Goal: Find contact information: Obtain details needed to contact an individual or organization

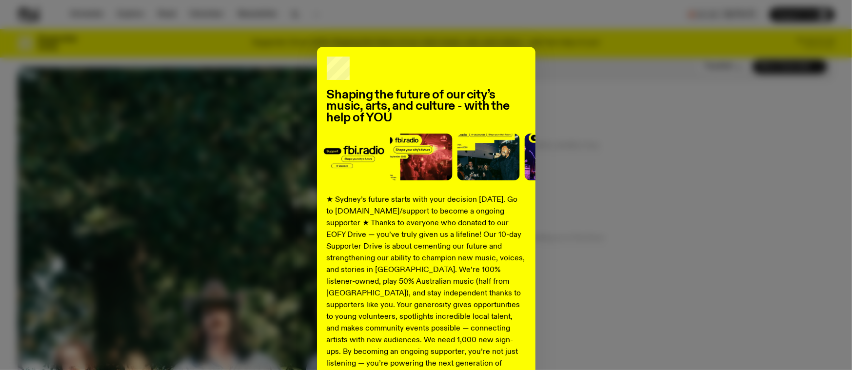
scroll to position [229, 0]
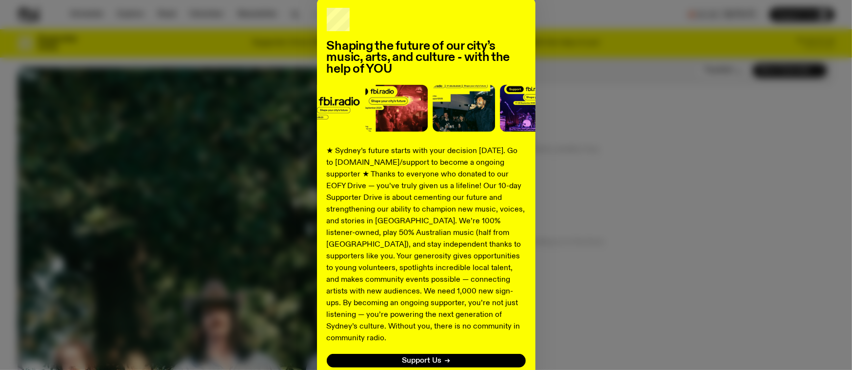
click at [597, 119] on div "Shaping the future of our city’s music, arts, and culture - with the help of YO…" at bounding box center [426, 198] width 817 height 401
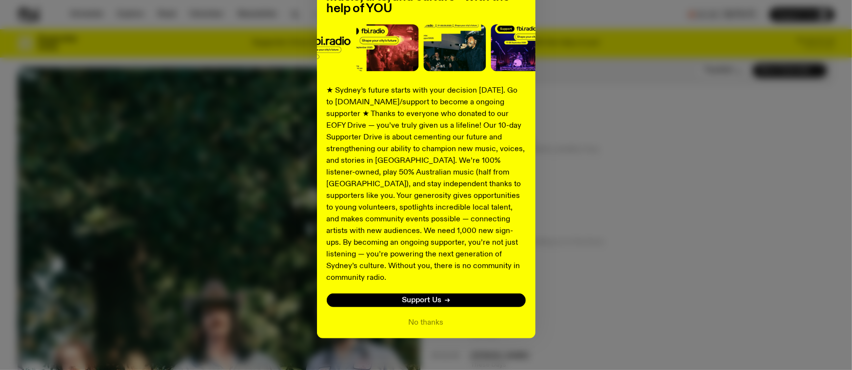
scroll to position [110, 0]
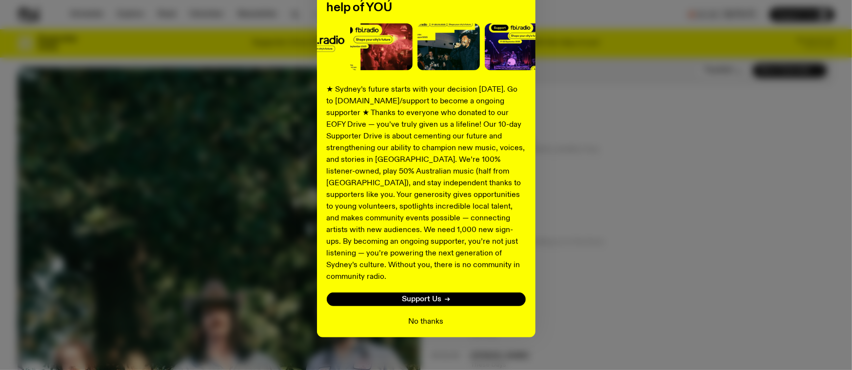
click at [424, 316] on button "No thanks" at bounding box center [426, 322] width 35 height 12
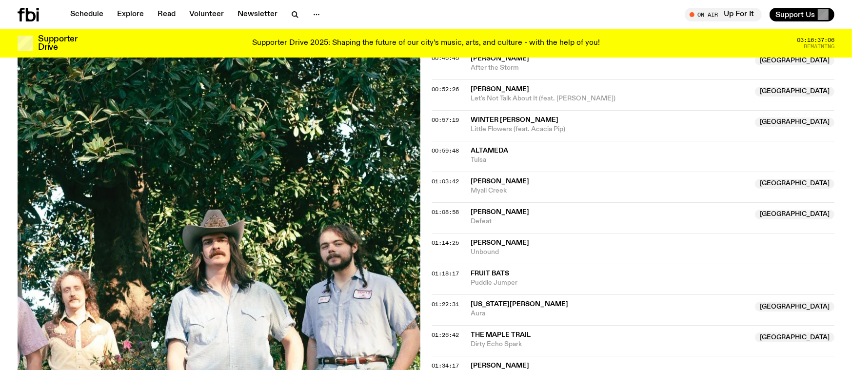
scroll to position [859, 0]
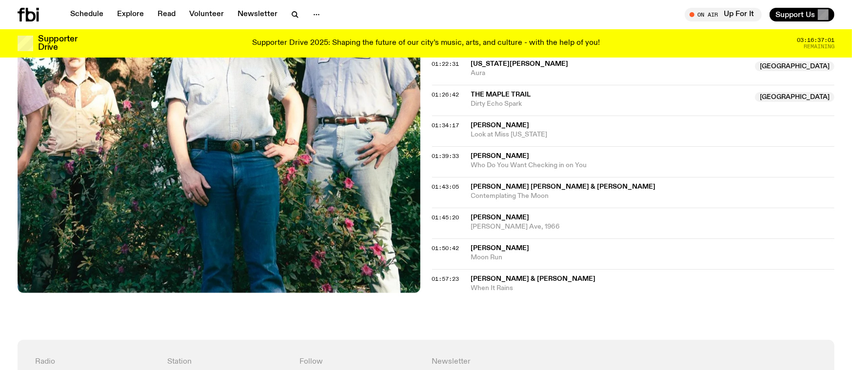
click at [32, 15] on icon at bounding box center [28, 15] width 21 height 14
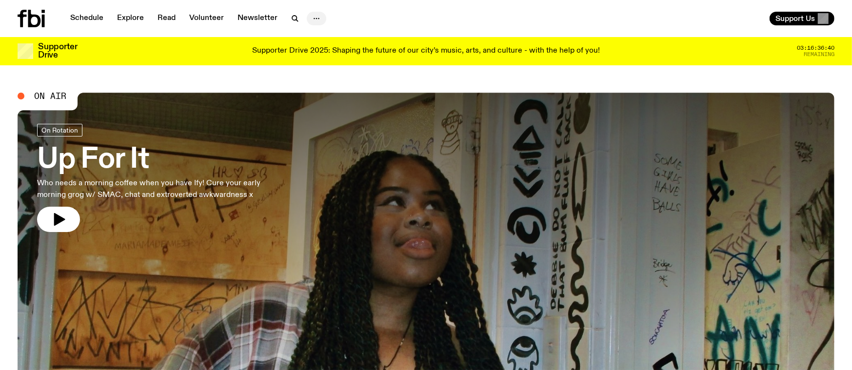
click at [311, 18] on icon "button" at bounding box center [317, 19] width 12 height 12
click at [311, 35] on link "About Us" at bounding box center [316, 39] width 49 height 14
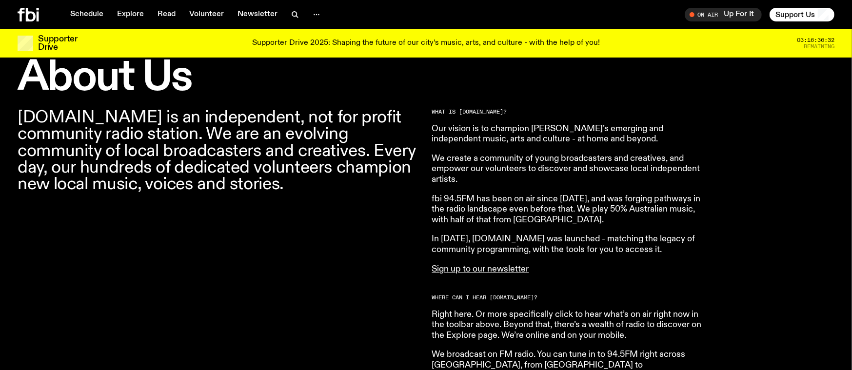
scroll to position [293, 0]
click at [552, 166] on p "We create a community of young broadcasters and creatives, and empower our volu…" at bounding box center [572, 169] width 281 height 32
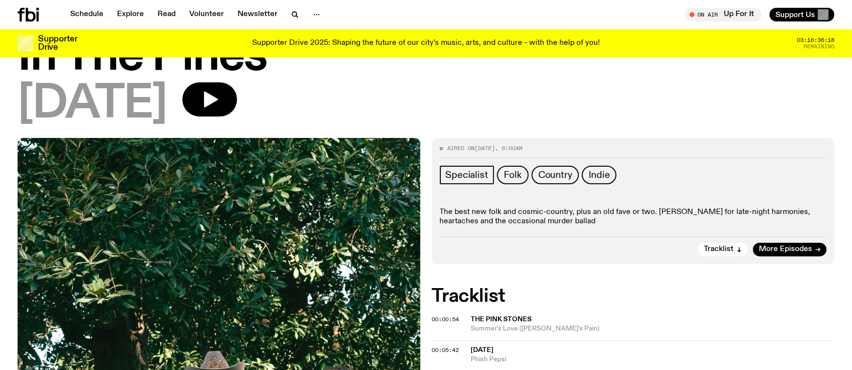
scroll to position [51, 0]
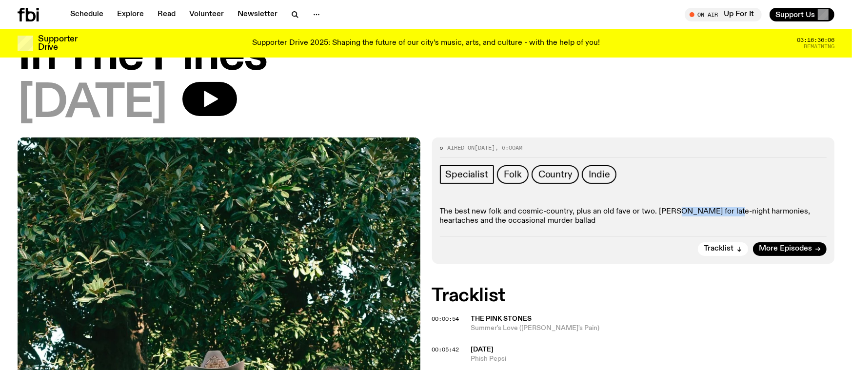
drag, startPoint x: 730, startPoint y: 210, endPoint x: 672, endPoint y: 213, distance: 58.1
click at [672, 213] on p "The best new folk and cosmic-country, plus an old fave or two. [PERSON_NAME] fo…" at bounding box center [633, 216] width 387 height 19
copy p "[PERSON_NAME]"
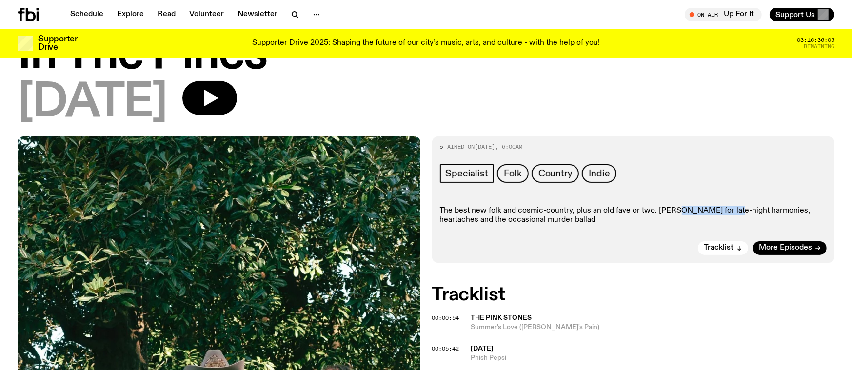
scroll to position [0, 0]
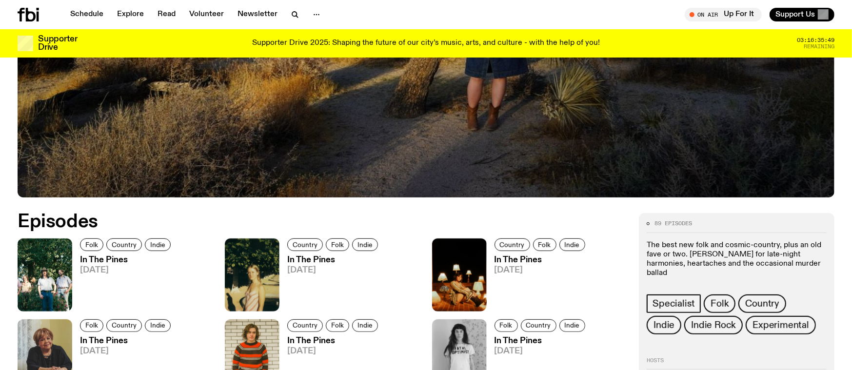
scroll to position [490, 0]
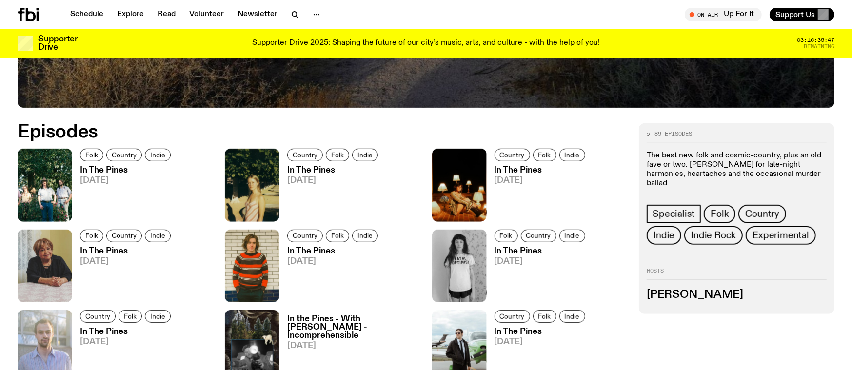
click at [684, 296] on h3 "[PERSON_NAME]" at bounding box center [737, 295] width 180 height 11
drag, startPoint x: 668, startPoint y: 295, endPoint x: 708, endPoint y: 296, distance: 40.0
click at [668, 295] on h3 "[PERSON_NAME]" at bounding box center [737, 295] width 180 height 11
click at [708, 296] on h3 "[PERSON_NAME]" at bounding box center [737, 295] width 180 height 11
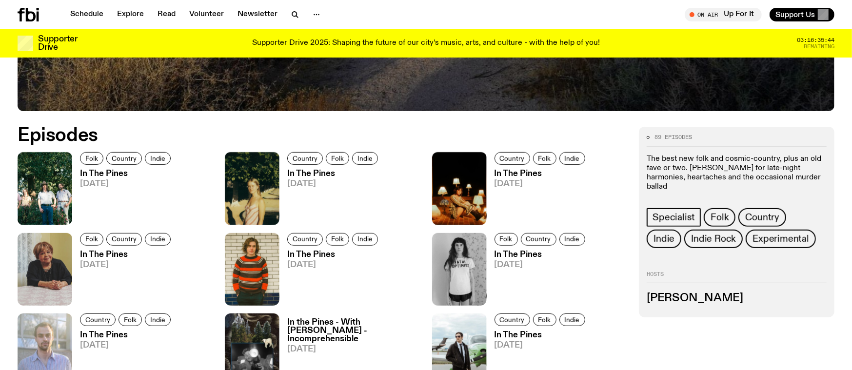
scroll to position [0, 0]
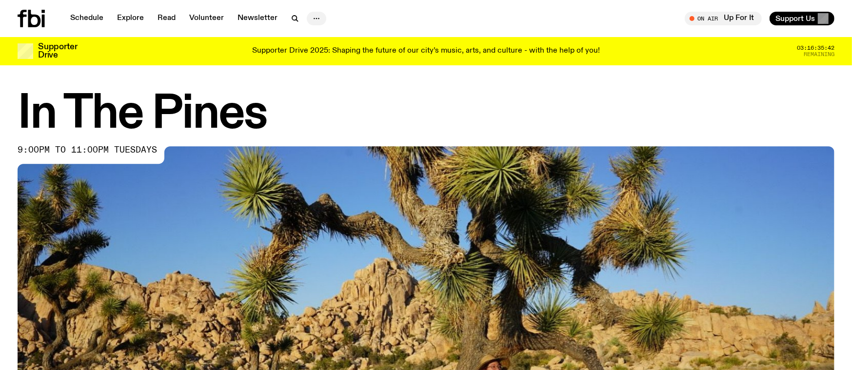
click at [317, 17] on icon "button" at bounding box center [317, 19] width 12 height 12
click at [315, 50] on link "Contact" at bounding box center [316, 56] width 49 height 14
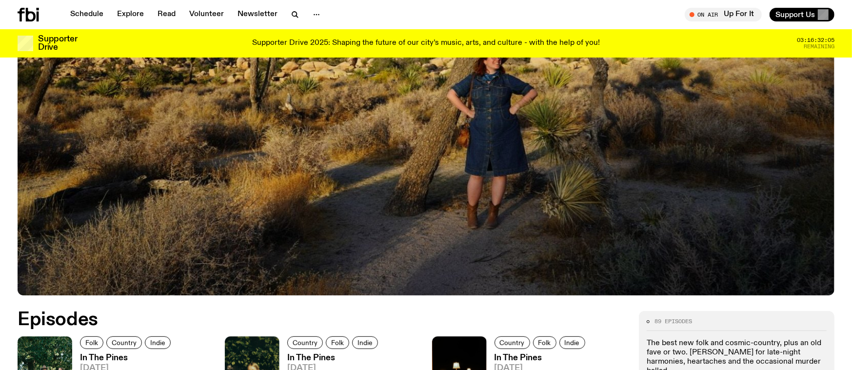
scroll to position [514, 0]
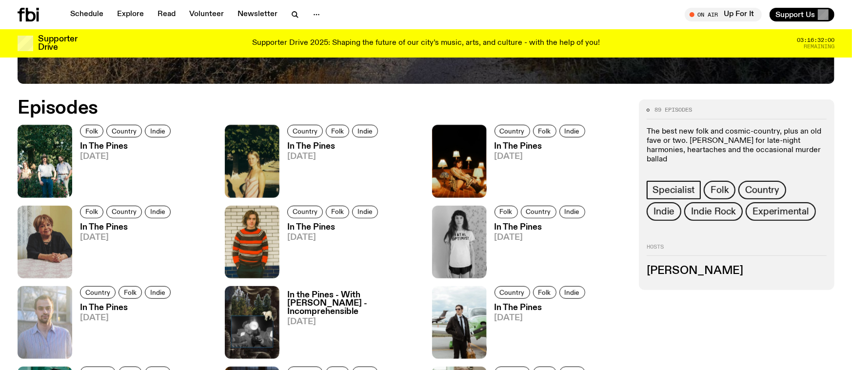
click at [690, 276] on h3 "[PERSON_NAME]" at bounding box center [737, 271] width 180 height 11
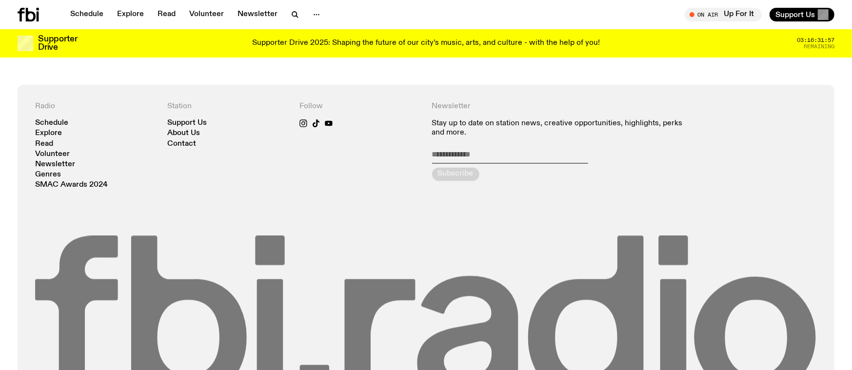
scroll to position [1515, 0]
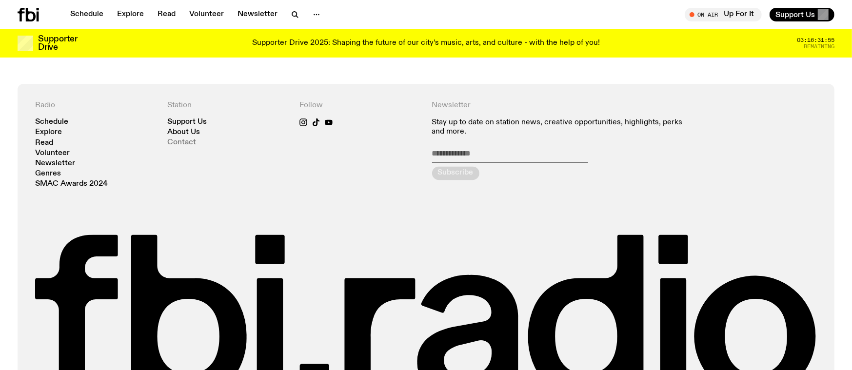
click at [184, 144] on link "Contact" at bounding box center [181, 142] width 29 height 7
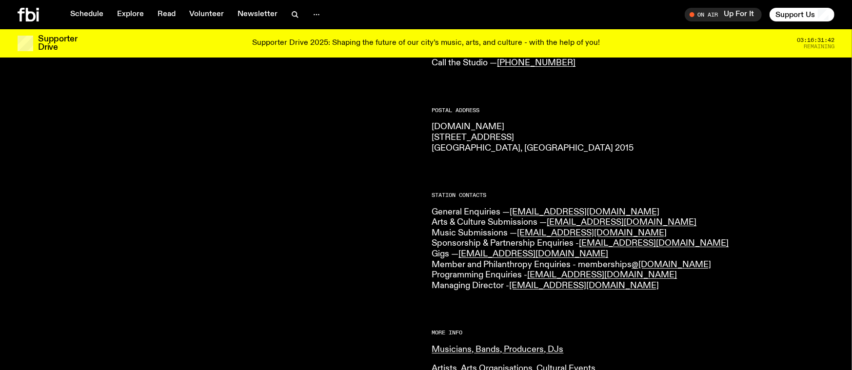
scroll to position [132, 0]
drag, startPoint x: 690, startPoint y: 245, endPoint x: 637, endPoint y: 247, distance: 53.2
click at [637, 247] on p "General Enquiries — [EMAIL_ADDRESS][DOMAIN_NAME] Arts & Culture Submissions — […" at bounding box center [633, 250] width 403 height 84
copy link "fbiradio.com"
click at [79, 184] on div at bounding box center [219, 290] width 403 height 572
